Goal: Find contact information: Find contact information

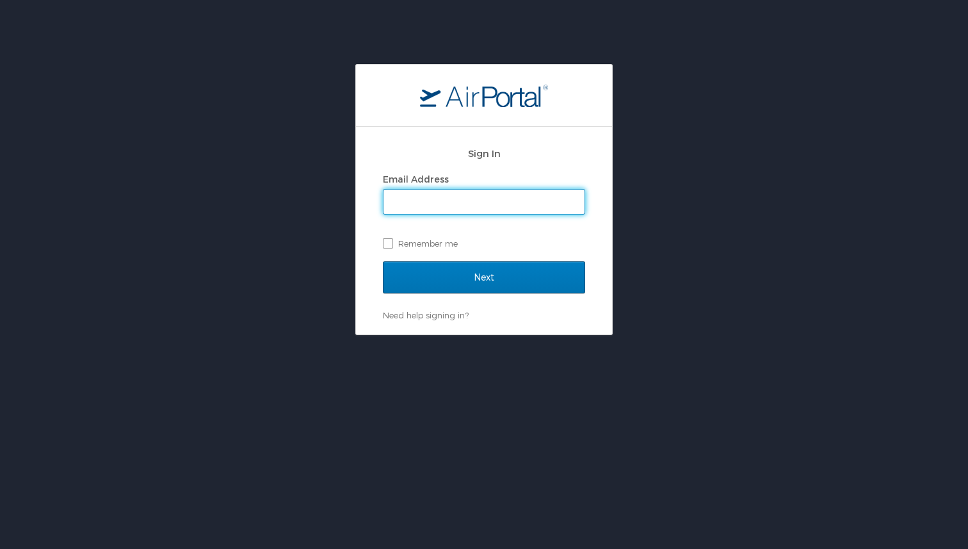
type input "jeffrey.madsen@cbtravel.com"
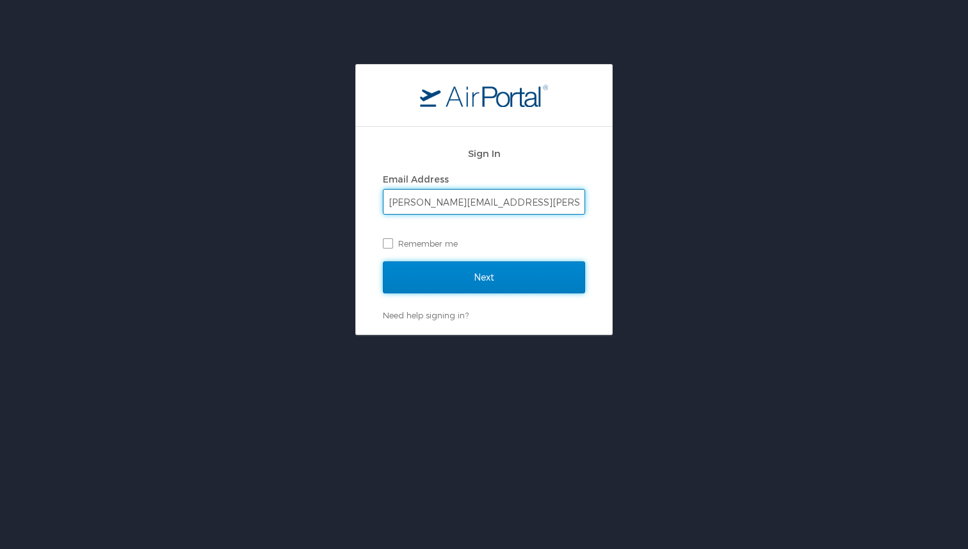
click at [508, 281] on input "Next" at bounding box center [484, 277] width 202 height 32
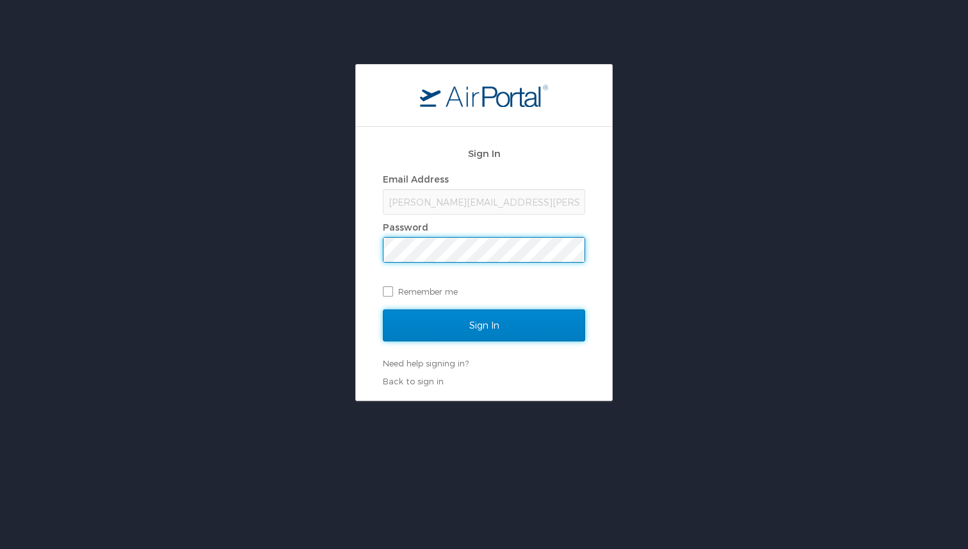
click at [458, 338] on input "Sign In" at bounding box center [484, 325] width 202 height 32
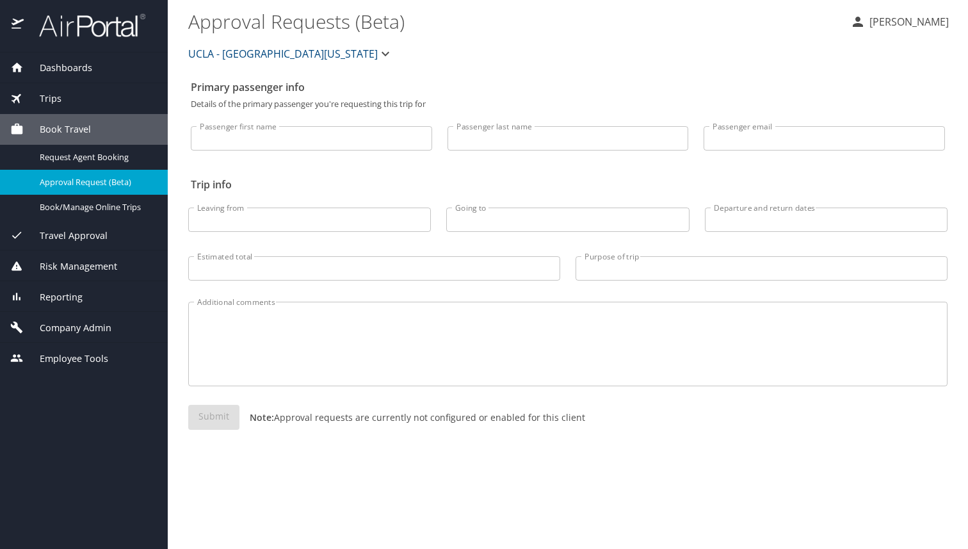
click at [84, 317] on div "Company Admin" at bounding box center [84, 327] width 168 height 31
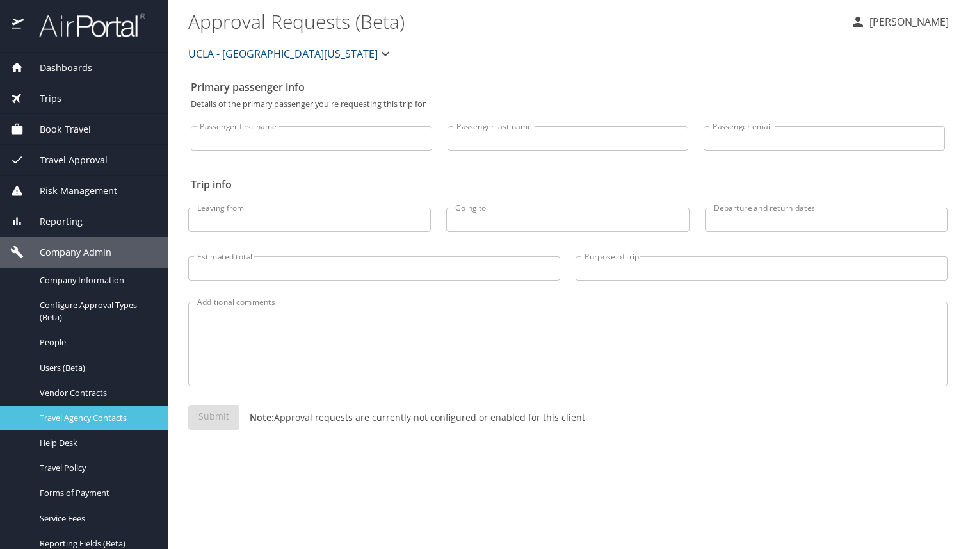
click at [108, 412] on span "Travel Agency Contacts" at bounding box center [96, 418] width 113 height 12
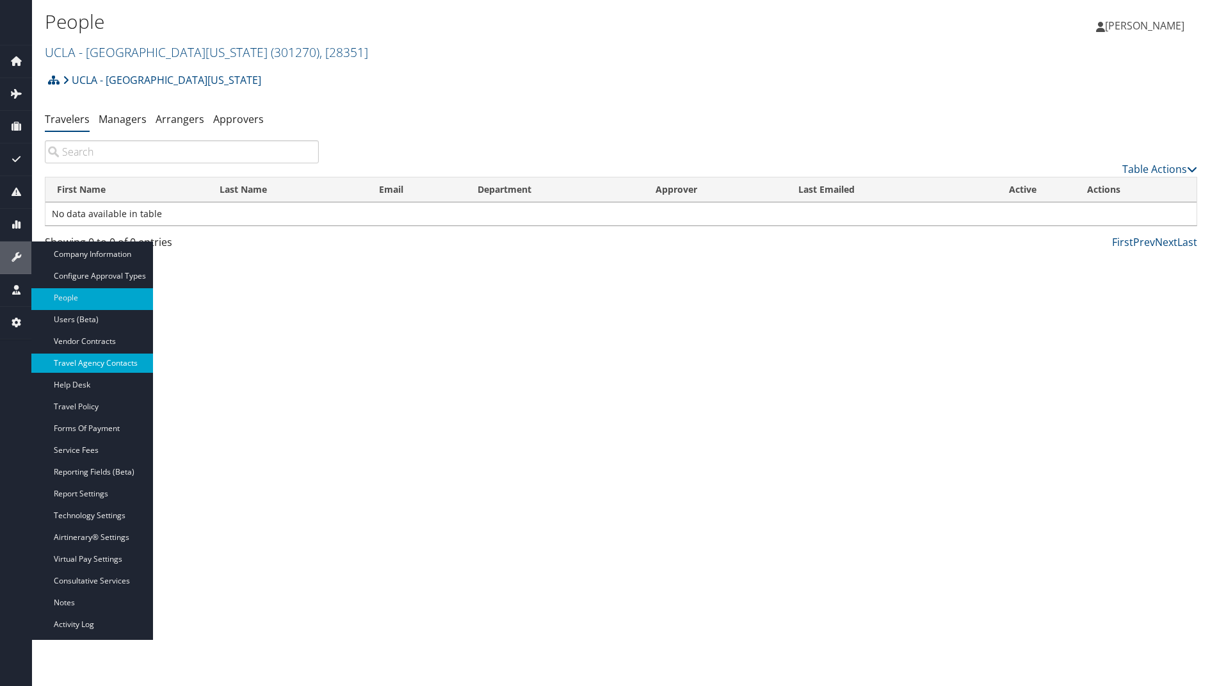
click at [118, 356] on link "Travel Agency Contacts" at bounding box center [92, 362] width 122 height 19
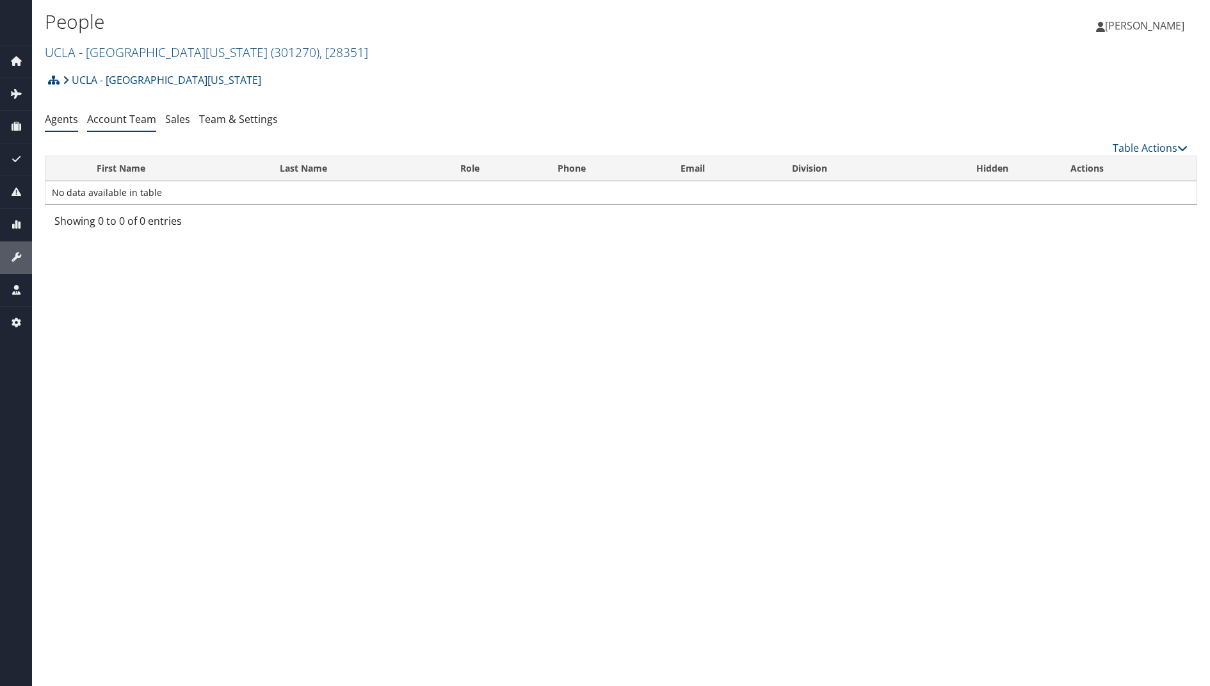
click at [134, 123] on link "Account Team" at bounding box center [121, 119] width 69 height 14
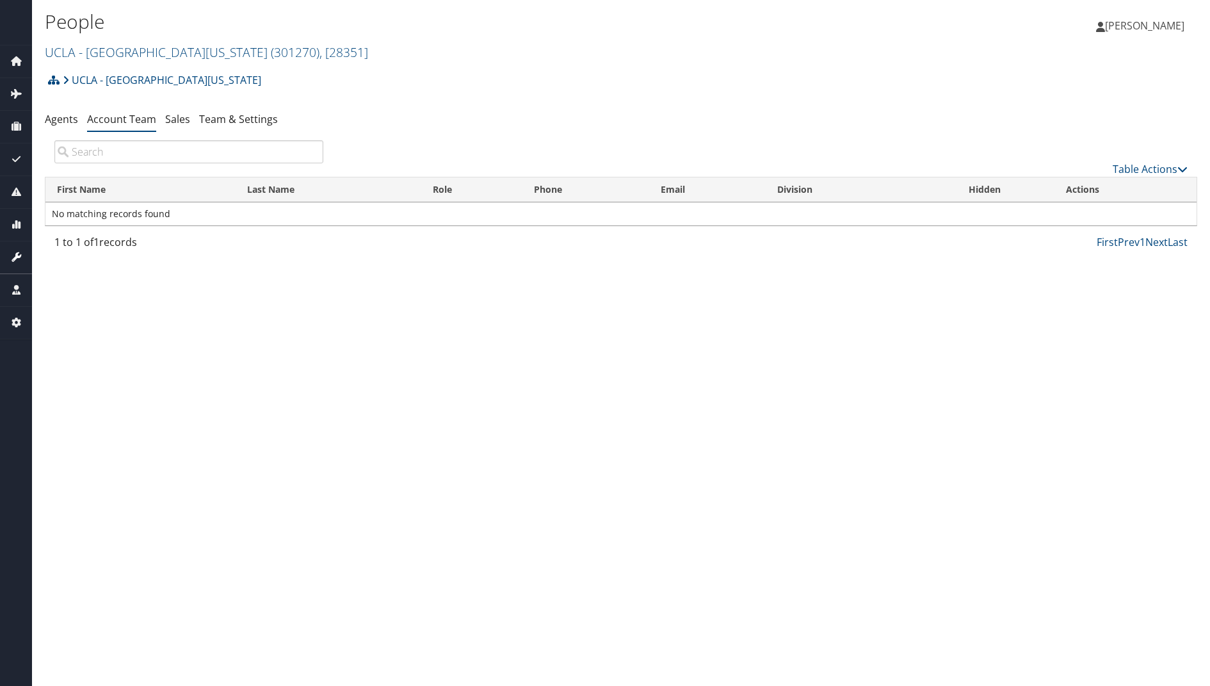
click at [15, 260] on icon at bounding box center [15, 256] width 19 height 19
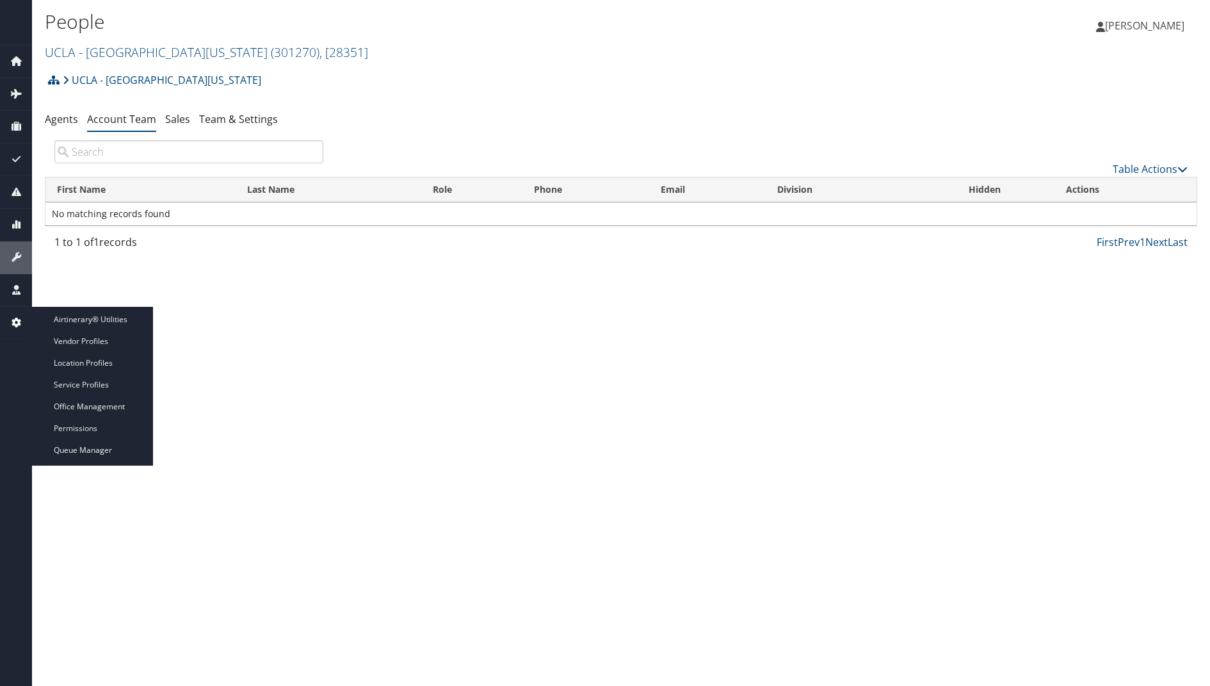
click at [14, 326] on icon at bounding box center [15, 321] width 19 height 19
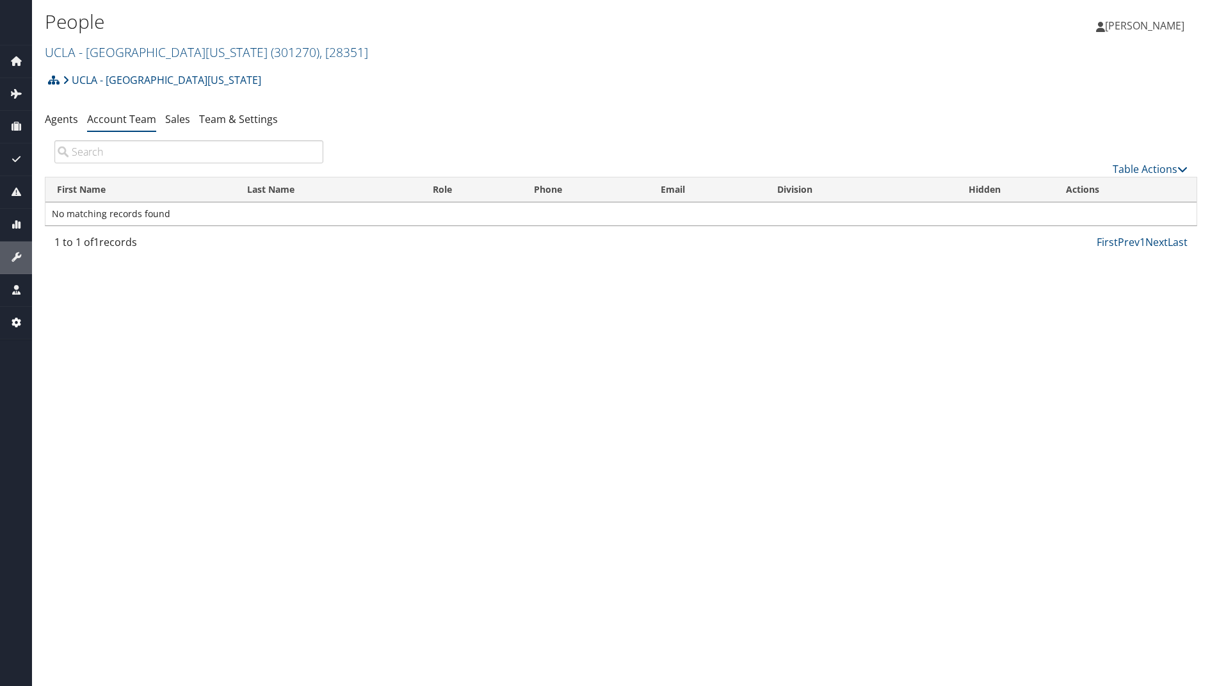
click at [14, 326] on icon at bounding box center [15, 321] width 19 height 19
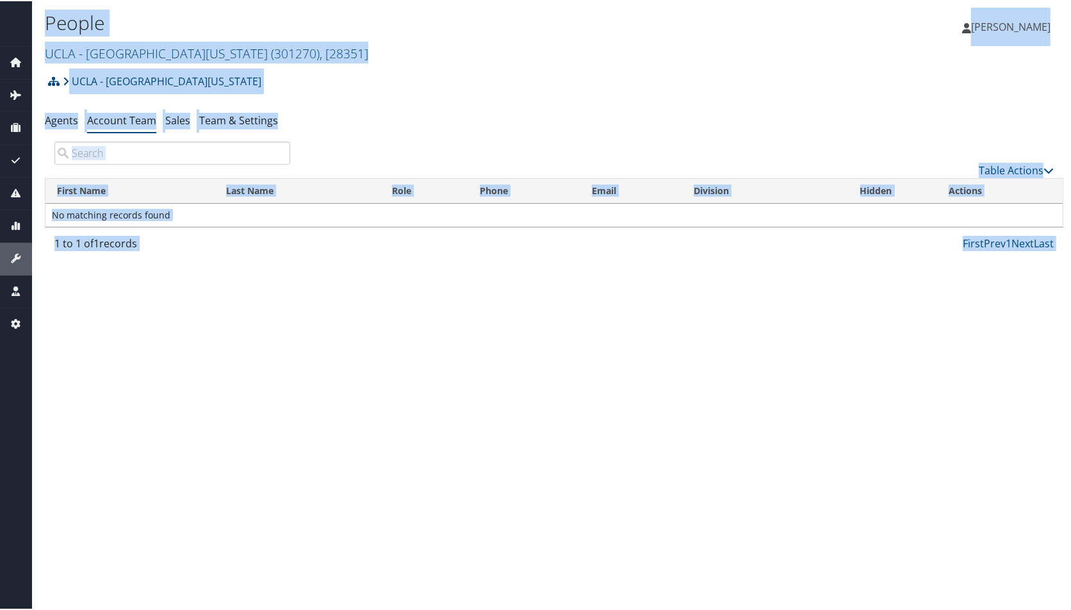
click at [786, 455] on div "People [GEOGRAPHIC_DATA] - [GEOGRAPHIC_DATA][US_STATE] ( 301270 ) , [ 28351 ] […" at bounding box center [554, 305] width 1044 height 610
